Goal: Task Accomplishment & Management: Complete application form

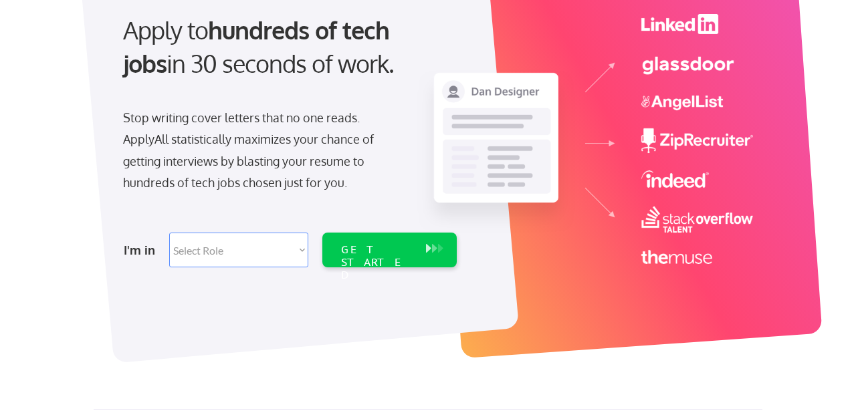
scroll to position [141, 0]
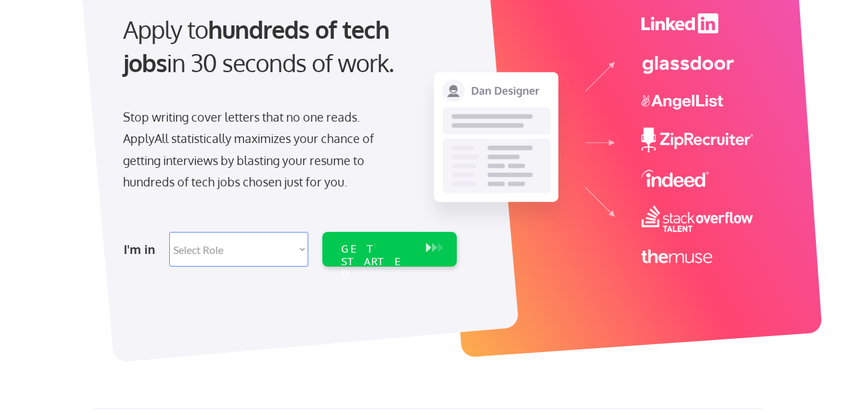
click at [282, 255] on select "Select Role Software Engineering Product Management Customer Success Sales UI/U…" at bounding box center [238, 249] width 139 height 35
select select ""marketing___comms""
click at [169, 232] on select "Select Role Software Engineering Product Management Customer Success Sales UI/U…" at bounding box center [238, 249] width 139 height 35
select select ""marketing___comms""
click at [404, 247] on div "GET STARTED" at bounding box center [377, 262] width 72 height 39
